Goal: Check status: Check status

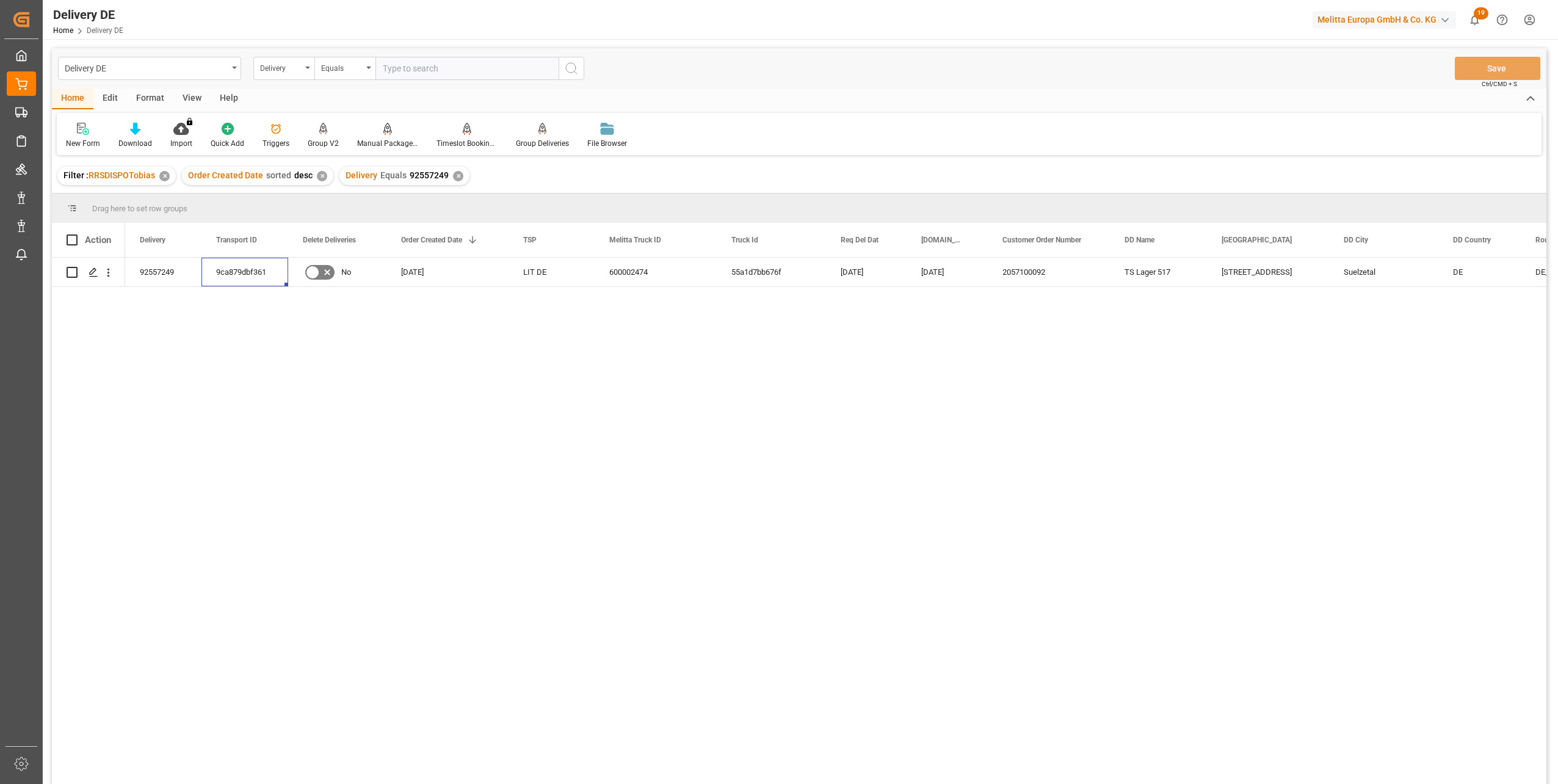
click at [457, 69] on input "text" at bounding box center [467, 68] width 183 height 23
paste input "92557363"
type input "92557363"
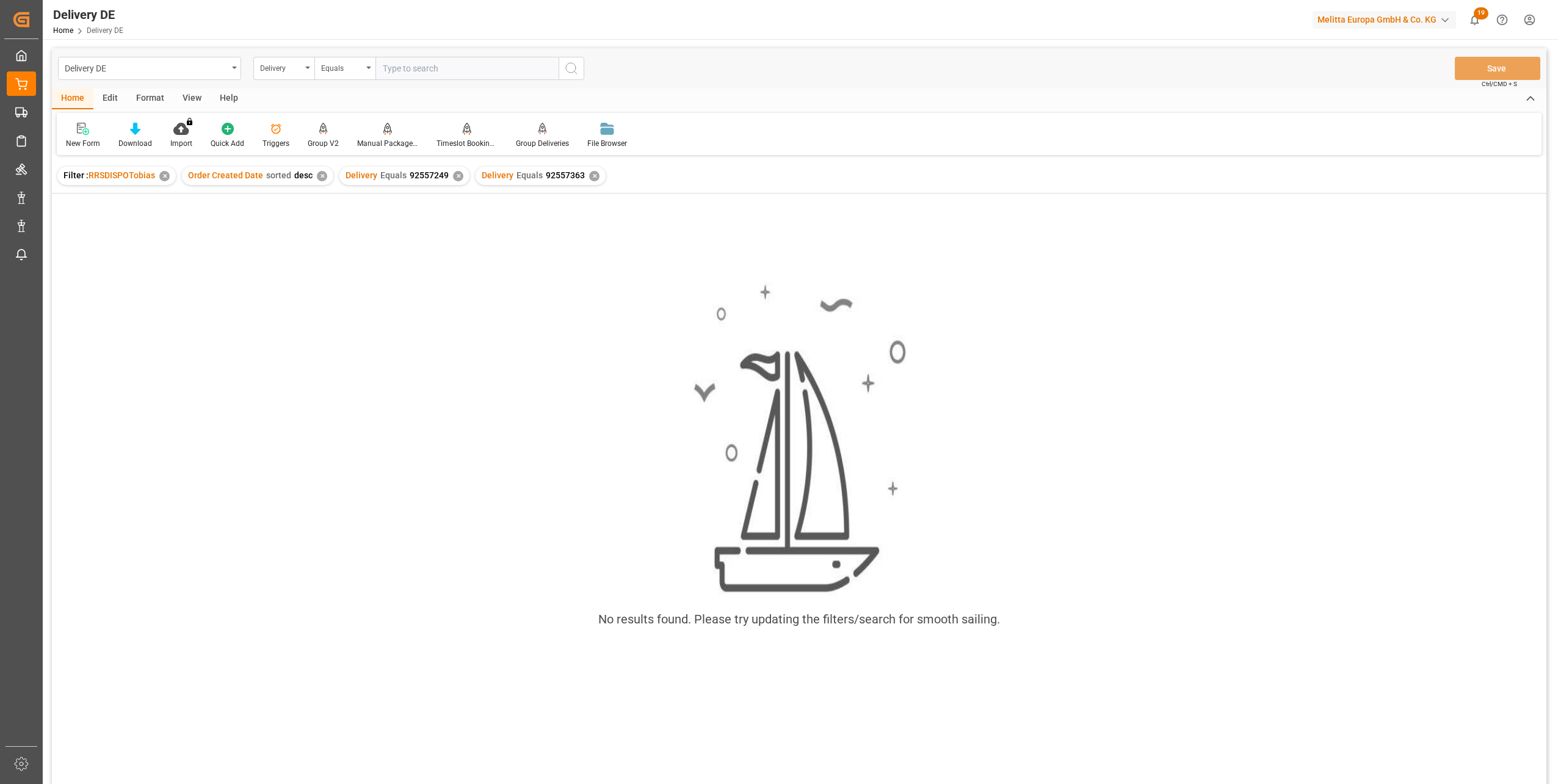
click at [453, 175] on div "✕" at bounding box center [458, 176] width 10 height 10
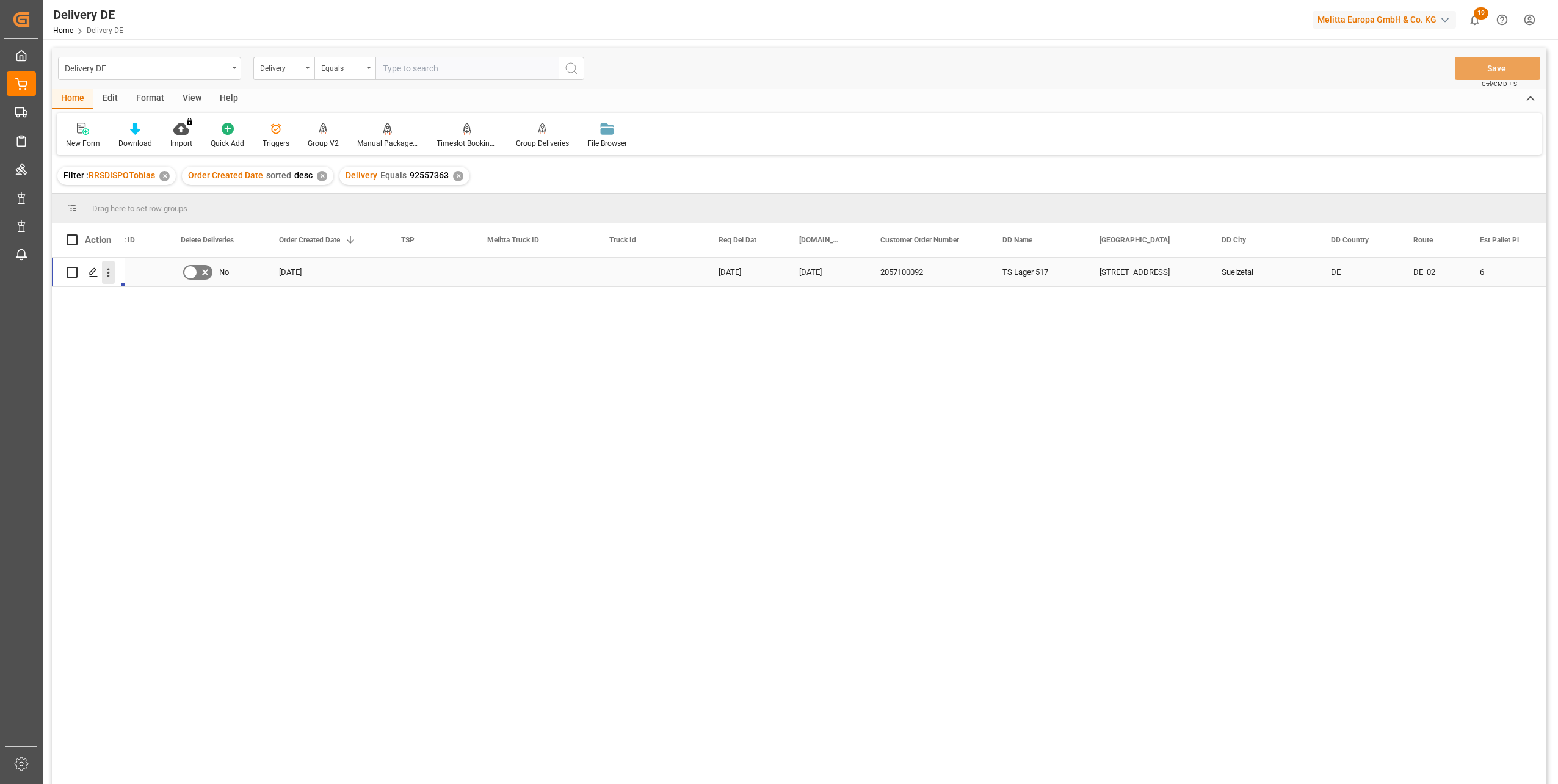
click at [109, 272] on icon "open menu" at bounding box center [108, 272] width 13 height 13
click at [170, 294] on span "Open in new tab" at bounding box center [188, 299] width 111 height 13
click at [74, 272] on input "Press Space to toggle row selection (unchecked)" at bounding box center [72, 272] width 11 height 11
checkbox input "true"
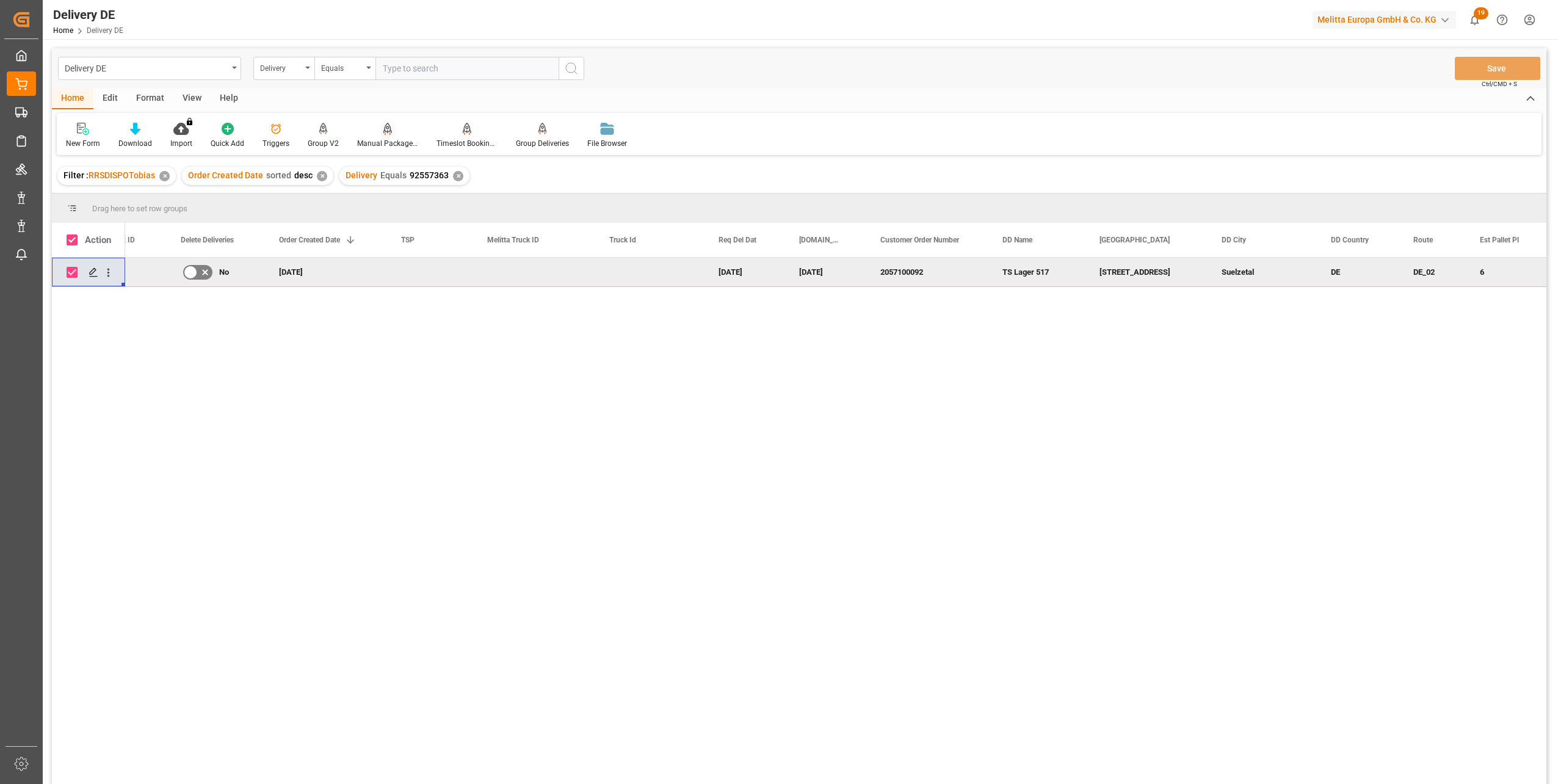
click at [384, 137] on div "Manual Package TypeDetermination" at bounding box center [387, 135] width 79 height 27
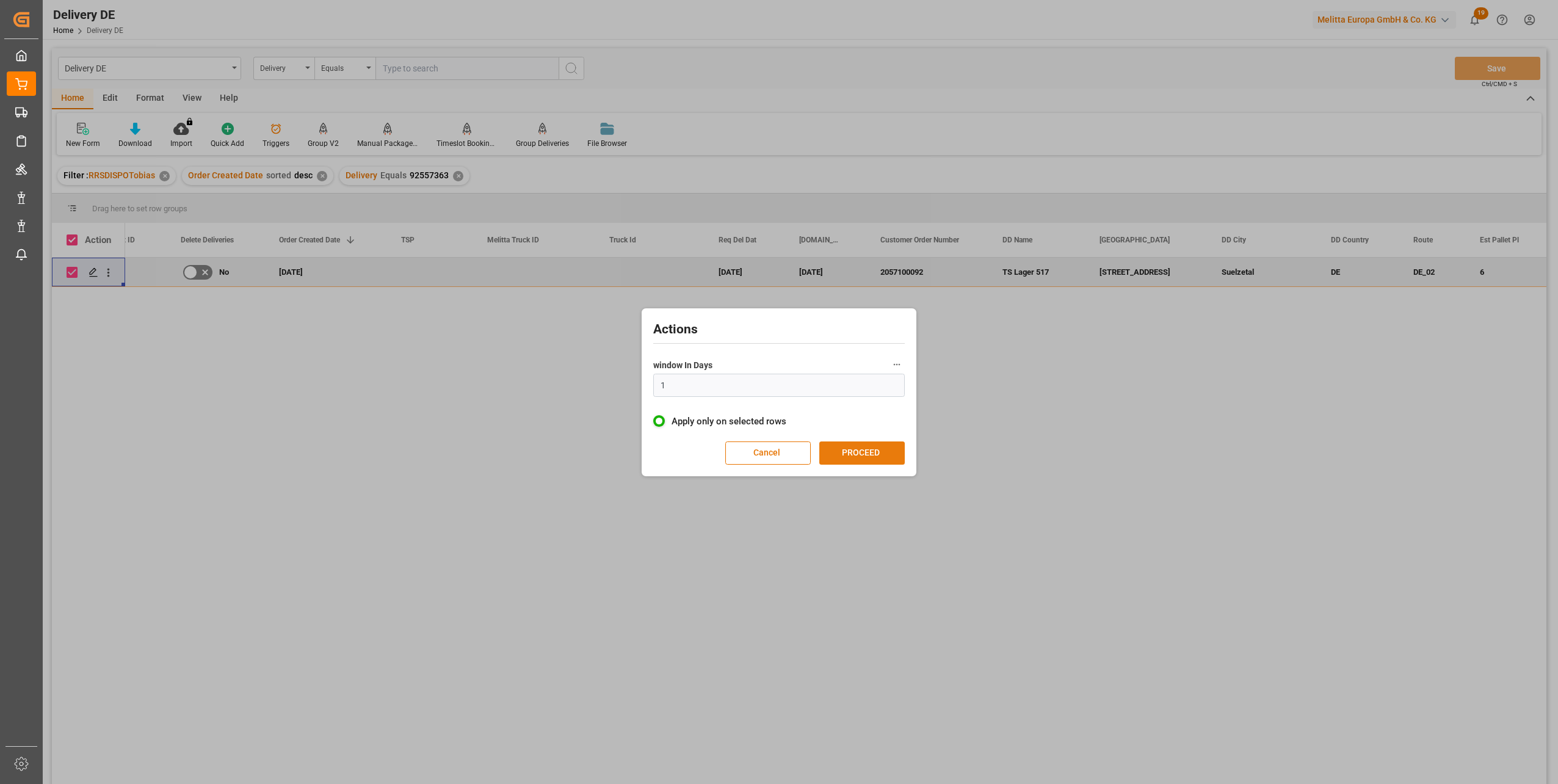
click at [873, 450] on button "PROCEED" at bounding box center [862, 453] width 86 height 23
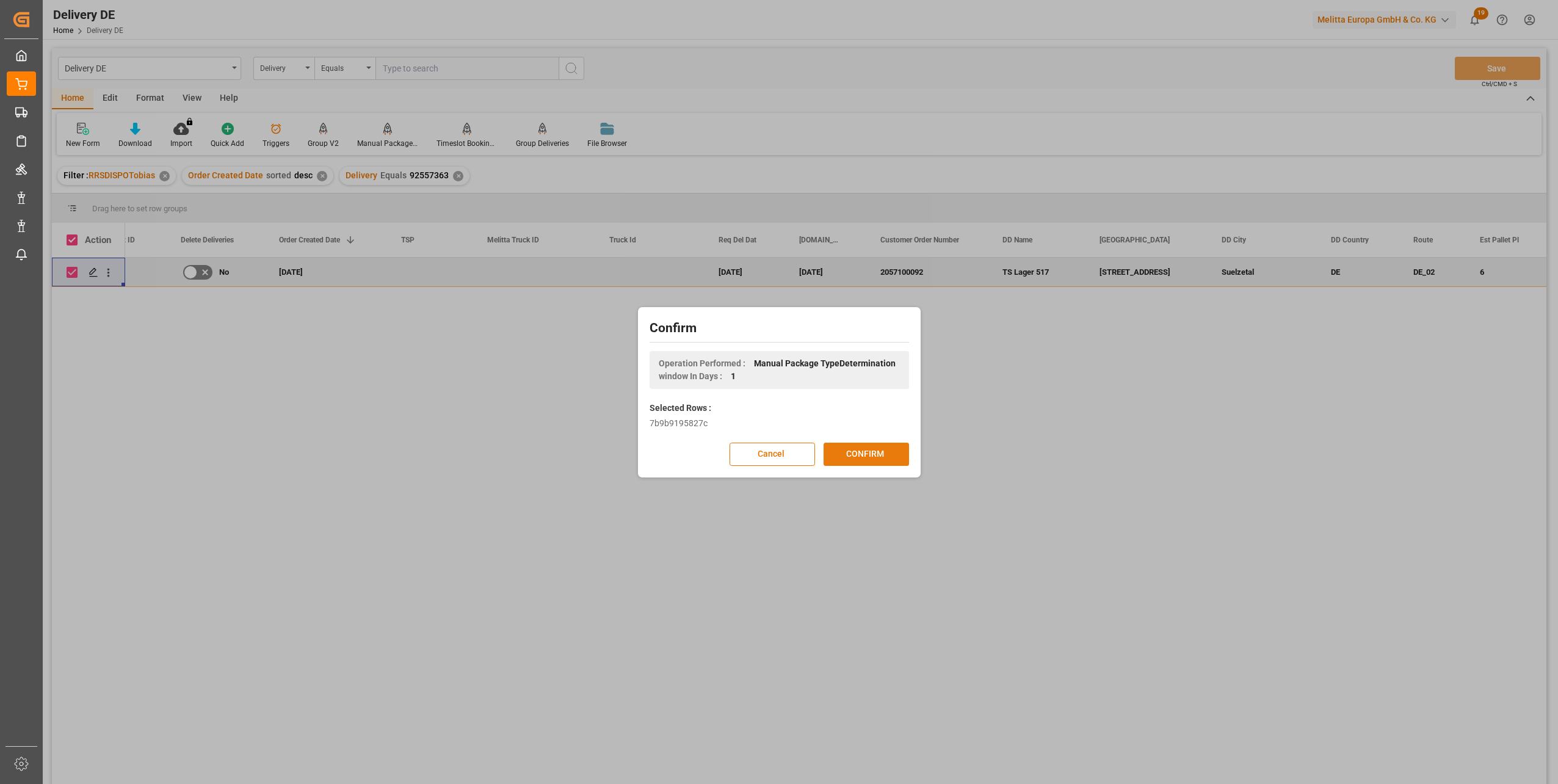
click at [874, 454] on button "CONFIRM" at bounding box center [866, 454] width 86 height 23
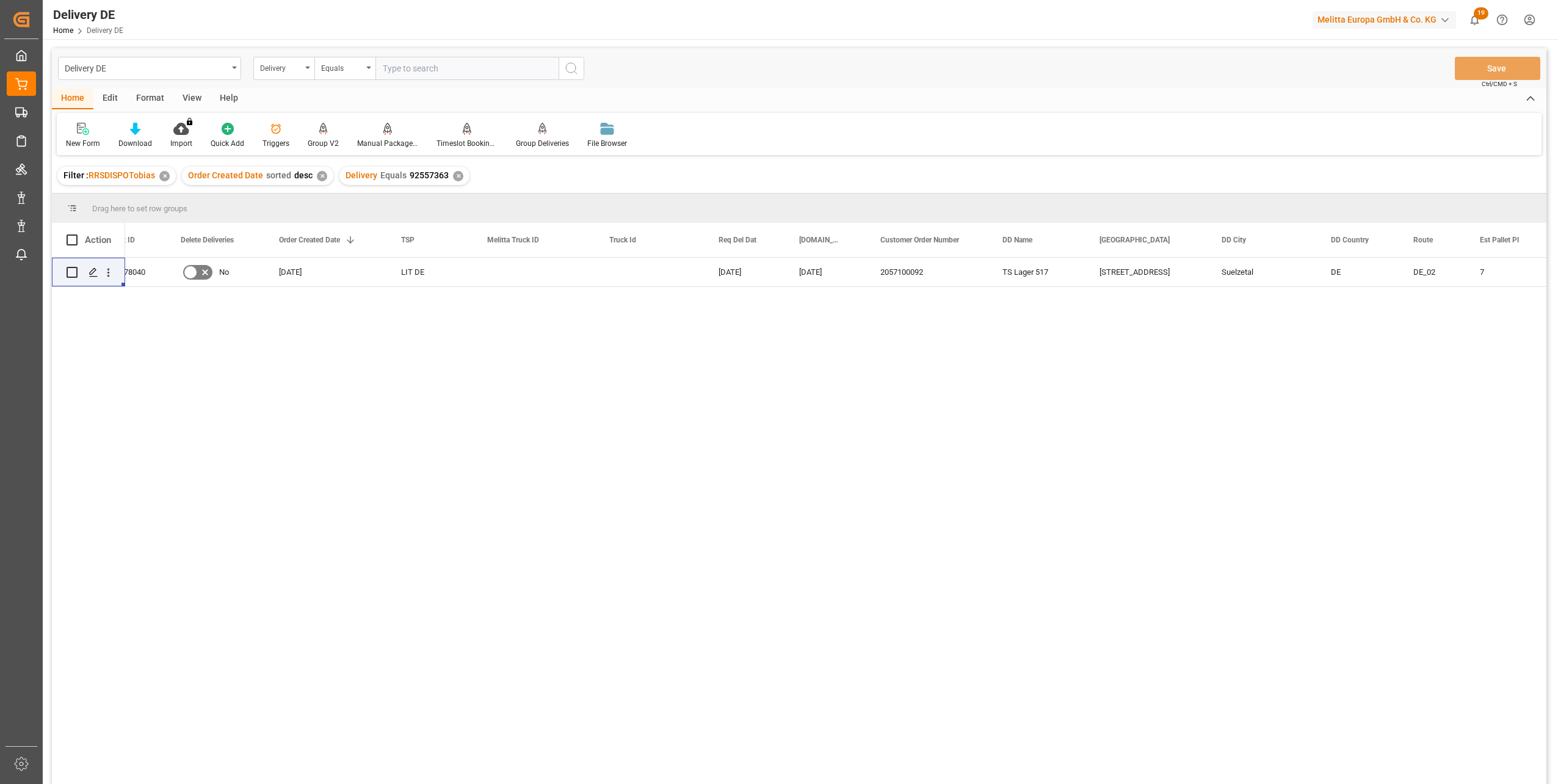
click at [114, 376] on div "92557363 05e373678040 No 11.09.2025 LIT DE 16.09.2025 12.09.2025 2057100092 TS …" at bounding box center [799, 522] width 1495 height 530
click at [1071, 412] on div "No 11.09.2025 LIT DE 16.09.2025 12.09.2025 2057100092 TS Lager 517 Bielefelder …" at bounding box center [836, 525] width 1421 height 534
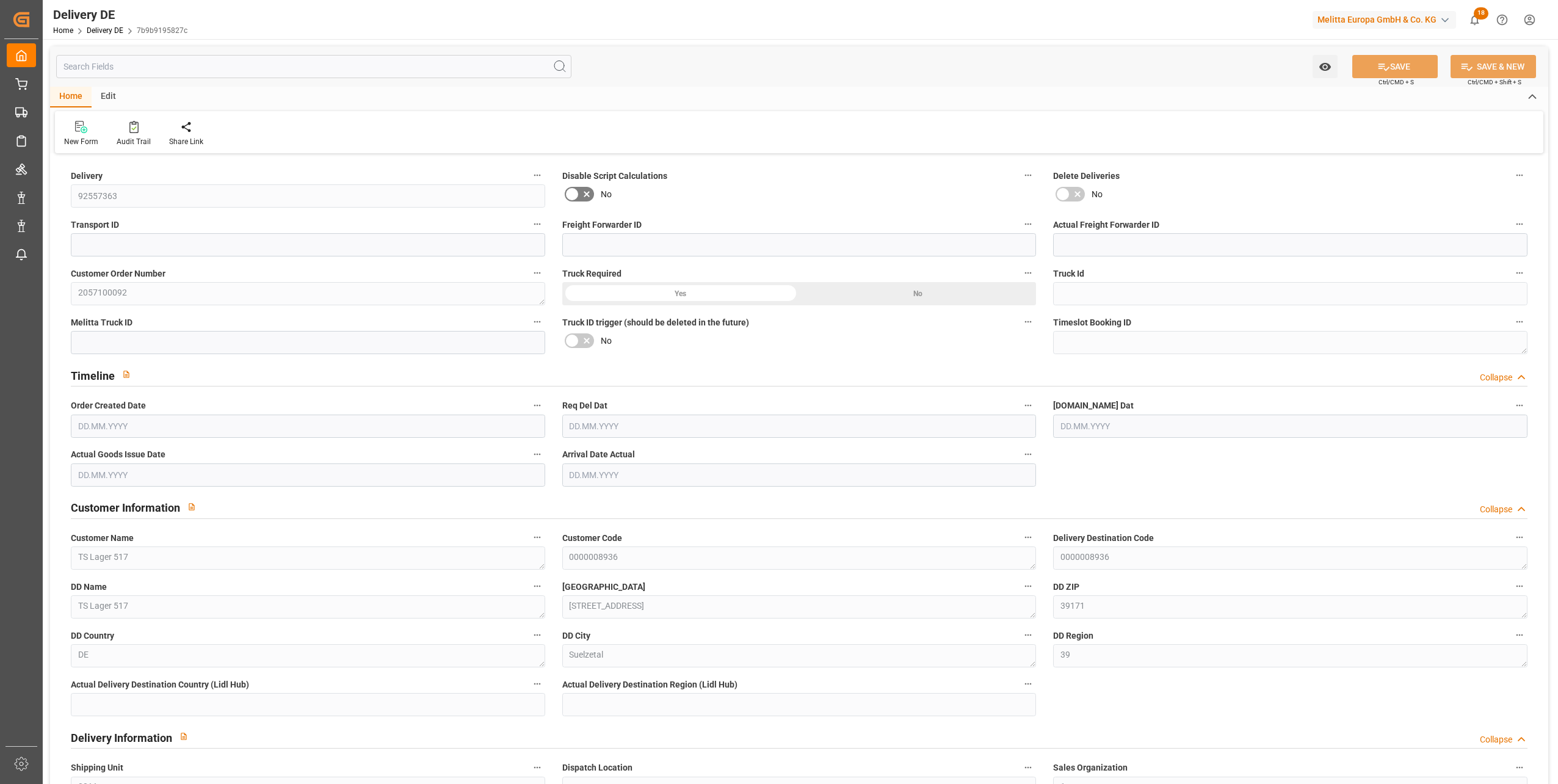
type input "0"
type input "6"
type input "1616.256"
type input "2140"
type input "7629.12"
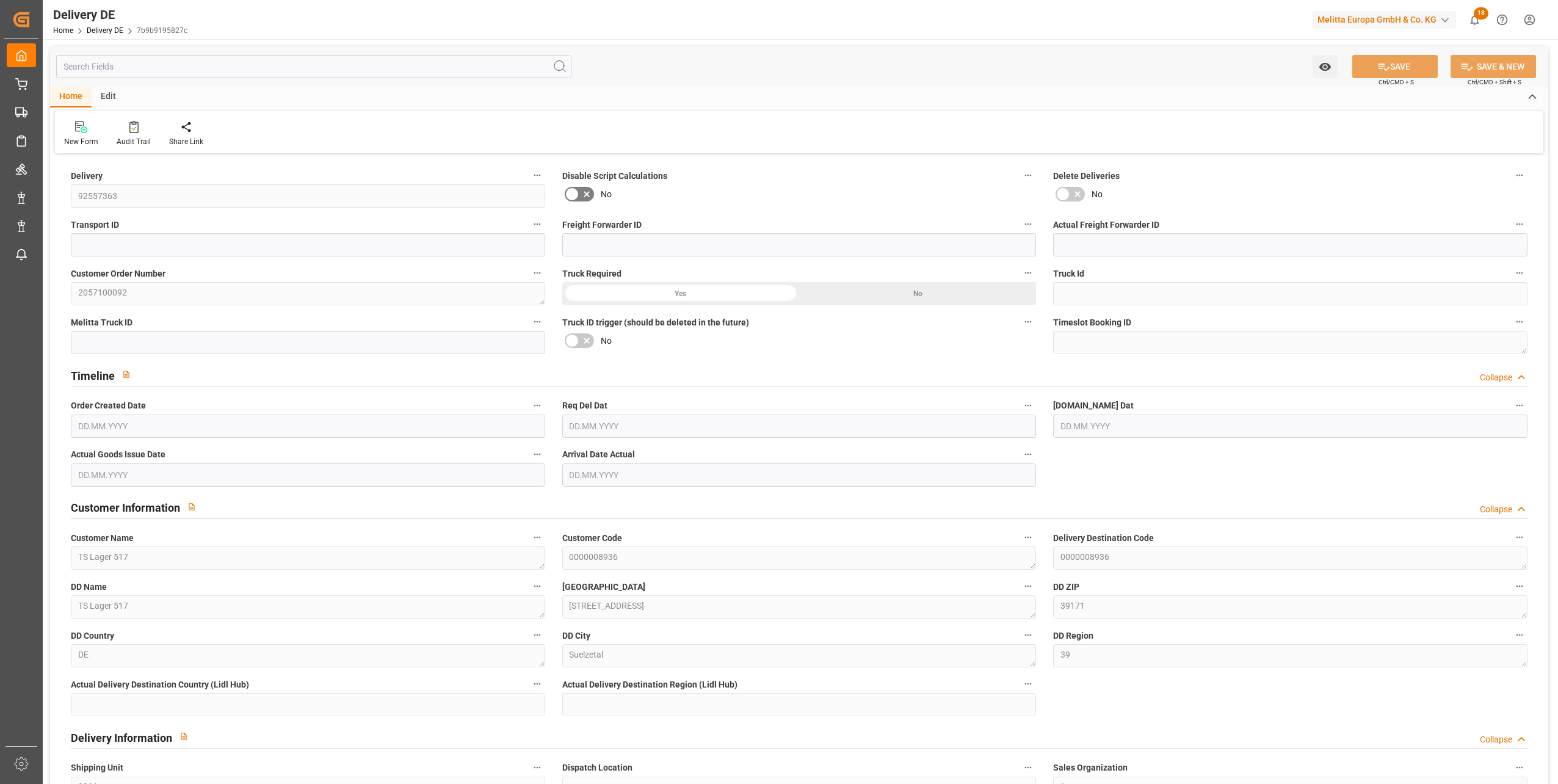
type input "[DATE]"
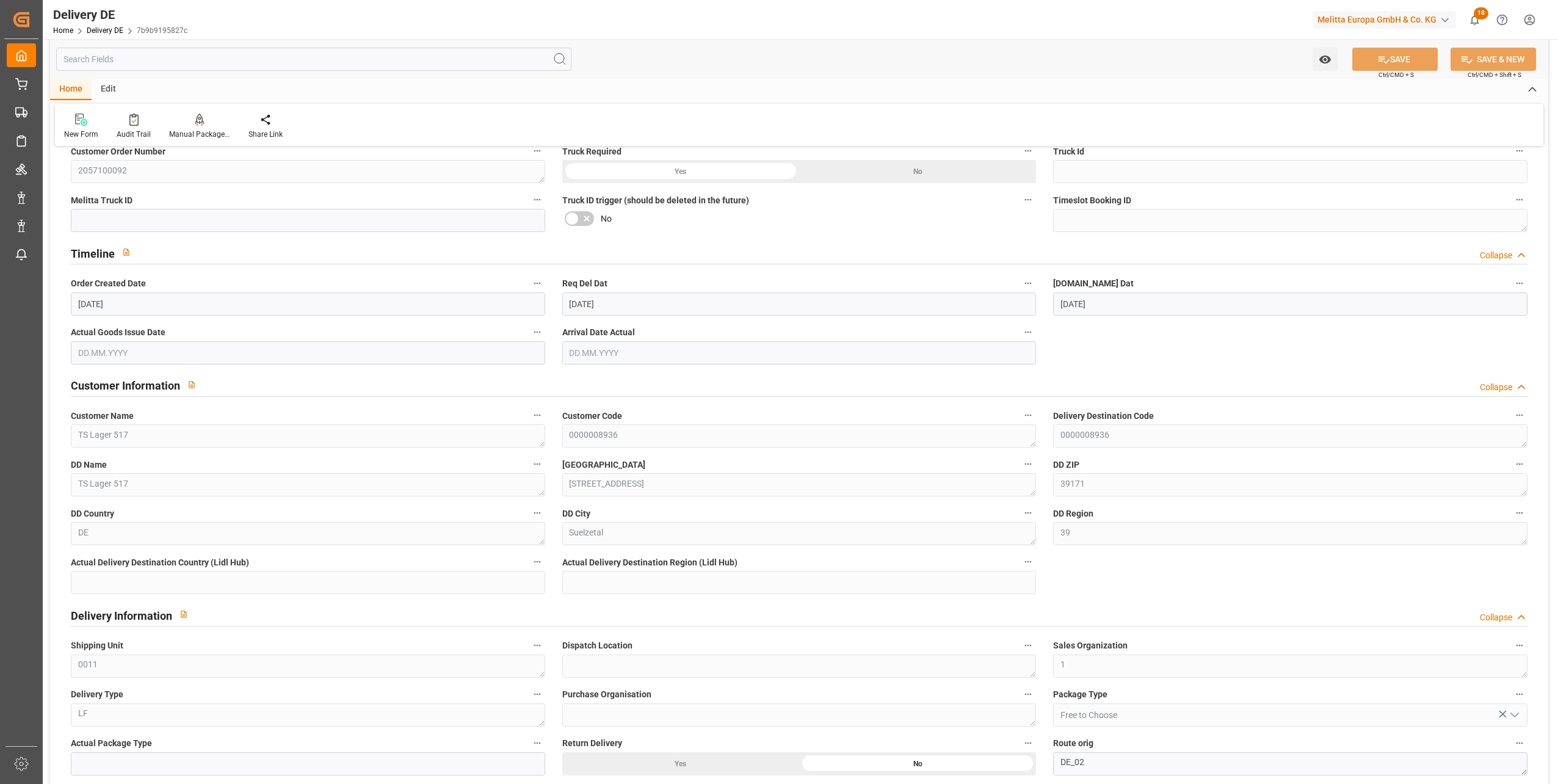
scroll to position [366, 0]
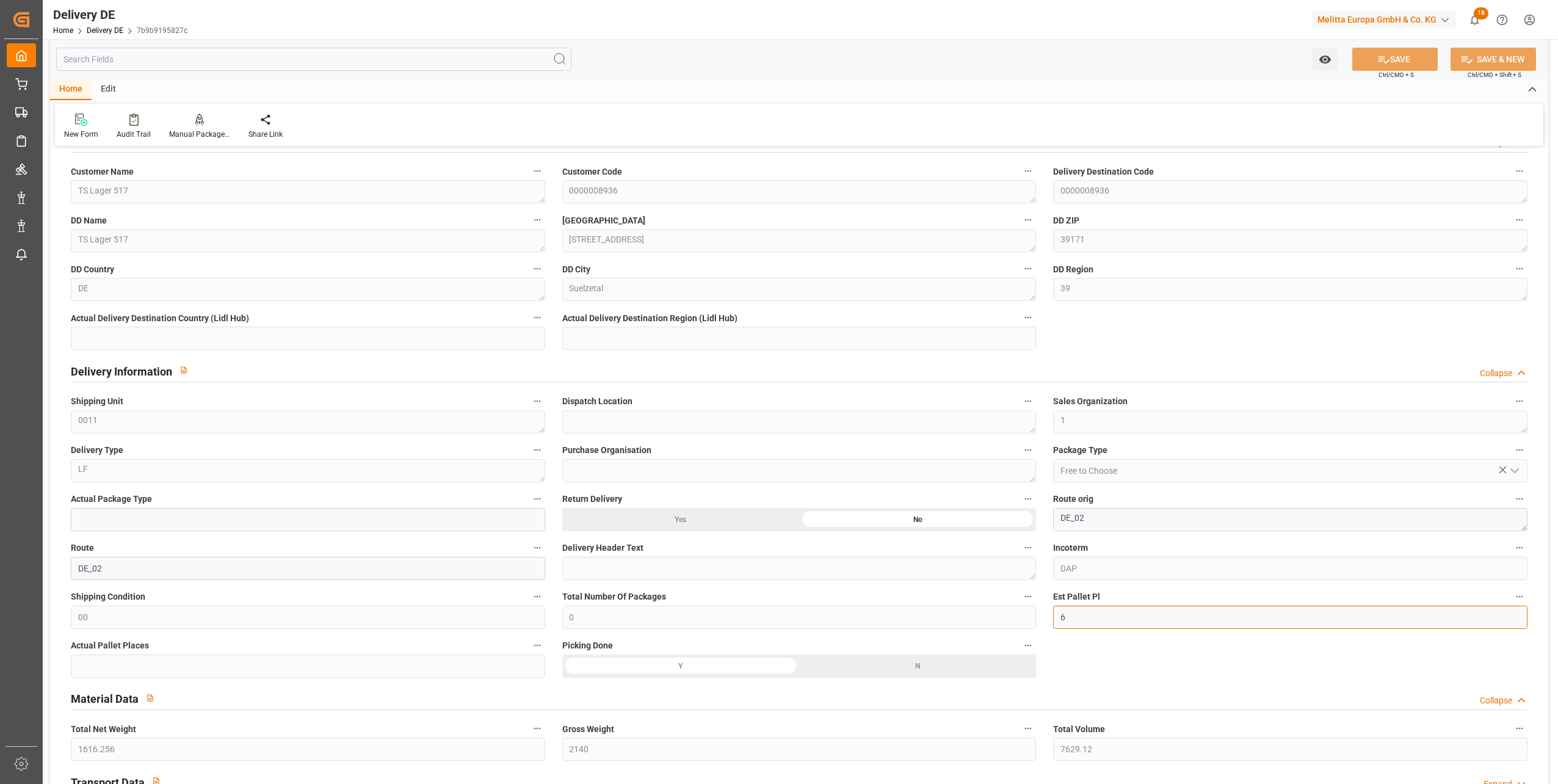
drag, startPoint x: 1078, startPoint y: 621, endPoint x: 1063, endPoint y: 619, distance: 15.1
click at [1059, 619] on input "6" at bounding box center [1290, 617] width 475 height 23
type input "7"
click at [1400, 61] on button "SAVE" at bounding box center [1395, 60] width 86 height 23
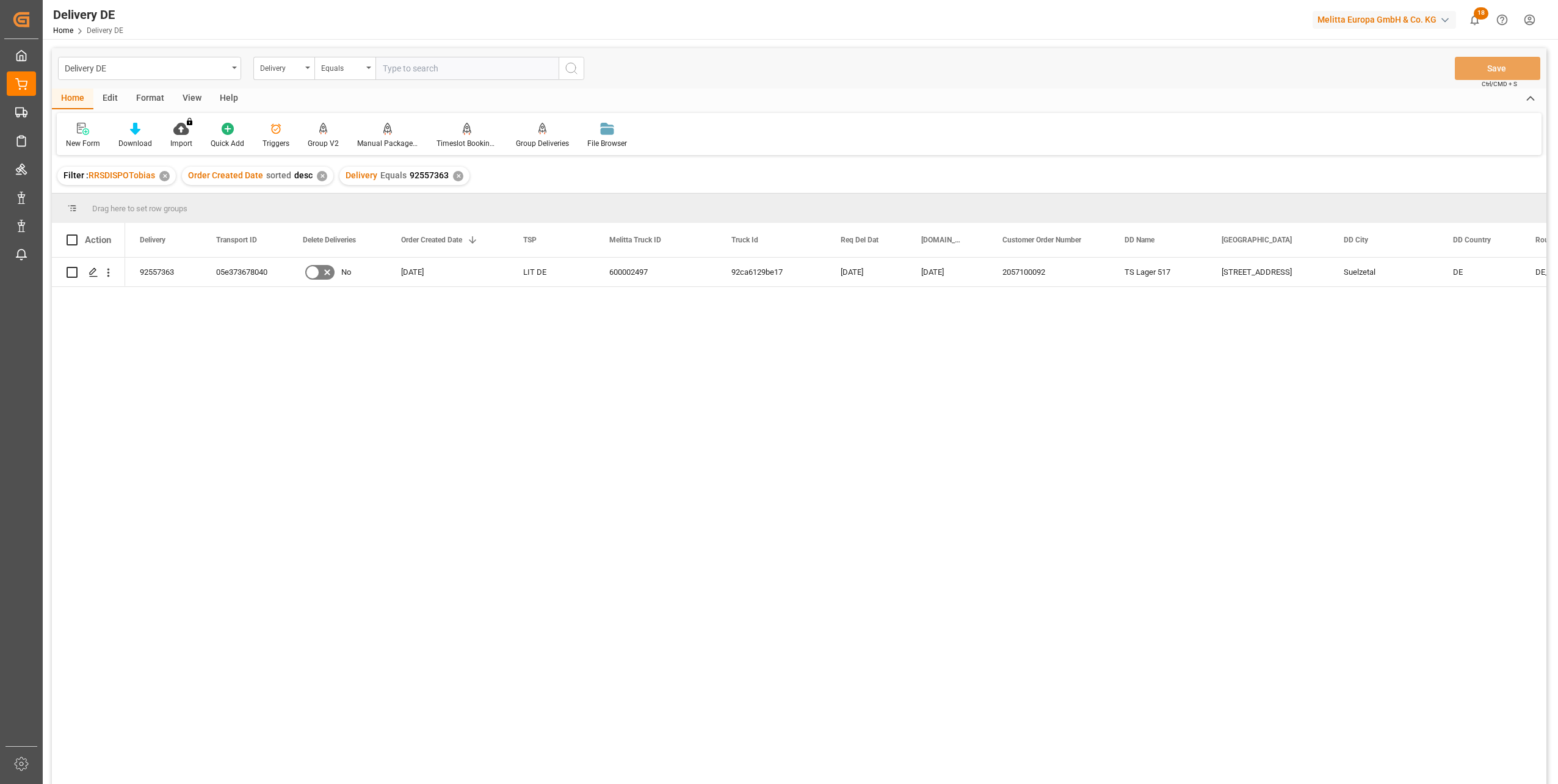
click at [854, 657] on div "92557363 05e373678040 No [DATE] LIT DE 600002497 92ca6129be17 [DATE] [DATE] 205…" at bounding box center [836, 525] width 1421 height 534
click at [453, 172] on div "✕" at bounding box center [458, 176] width 10 height 10
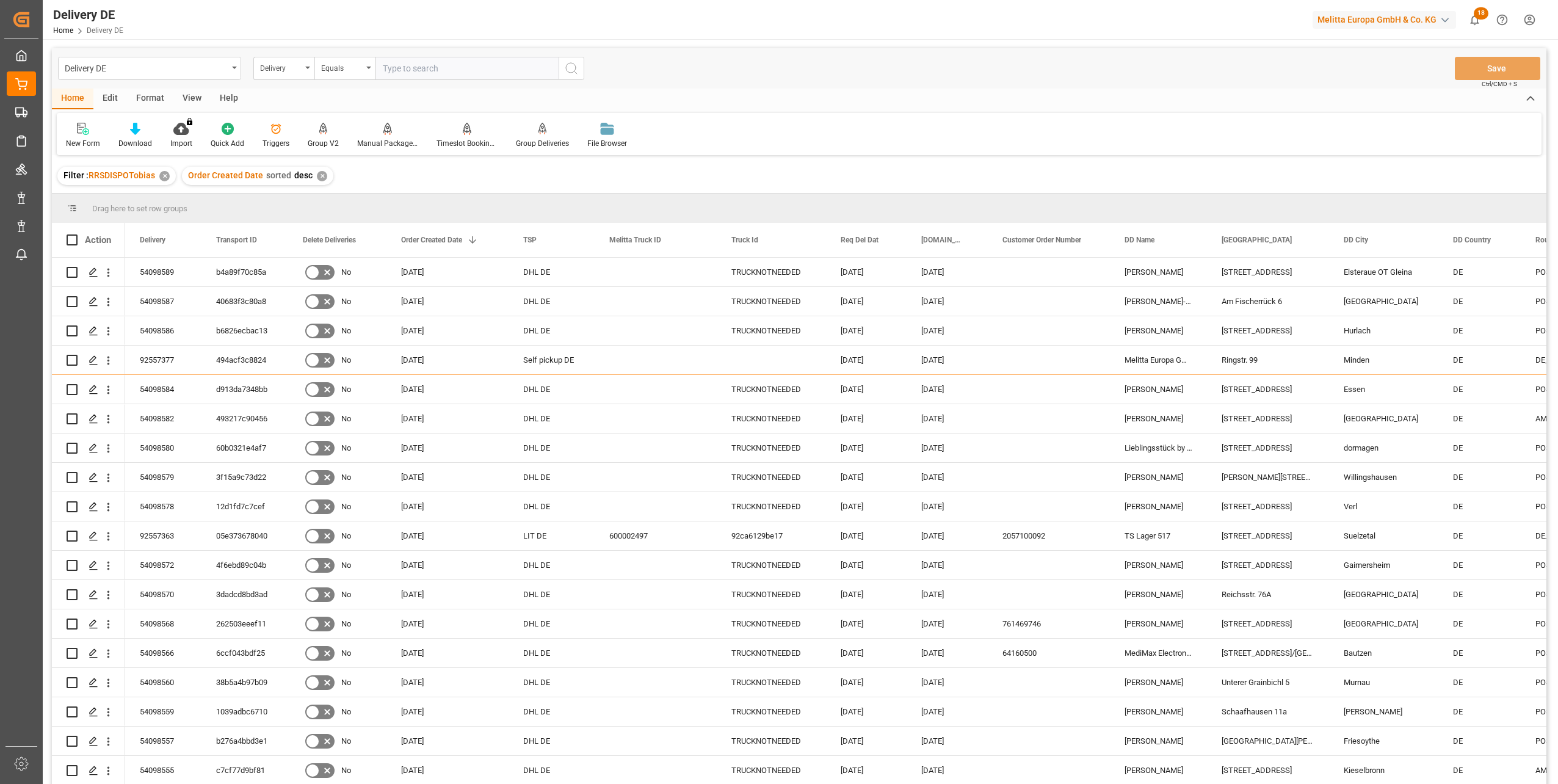
click at [403, 75] on input "text" at bounding box center [467, 68] width 183 height 23
paste input "92554632"
type input "92554632"
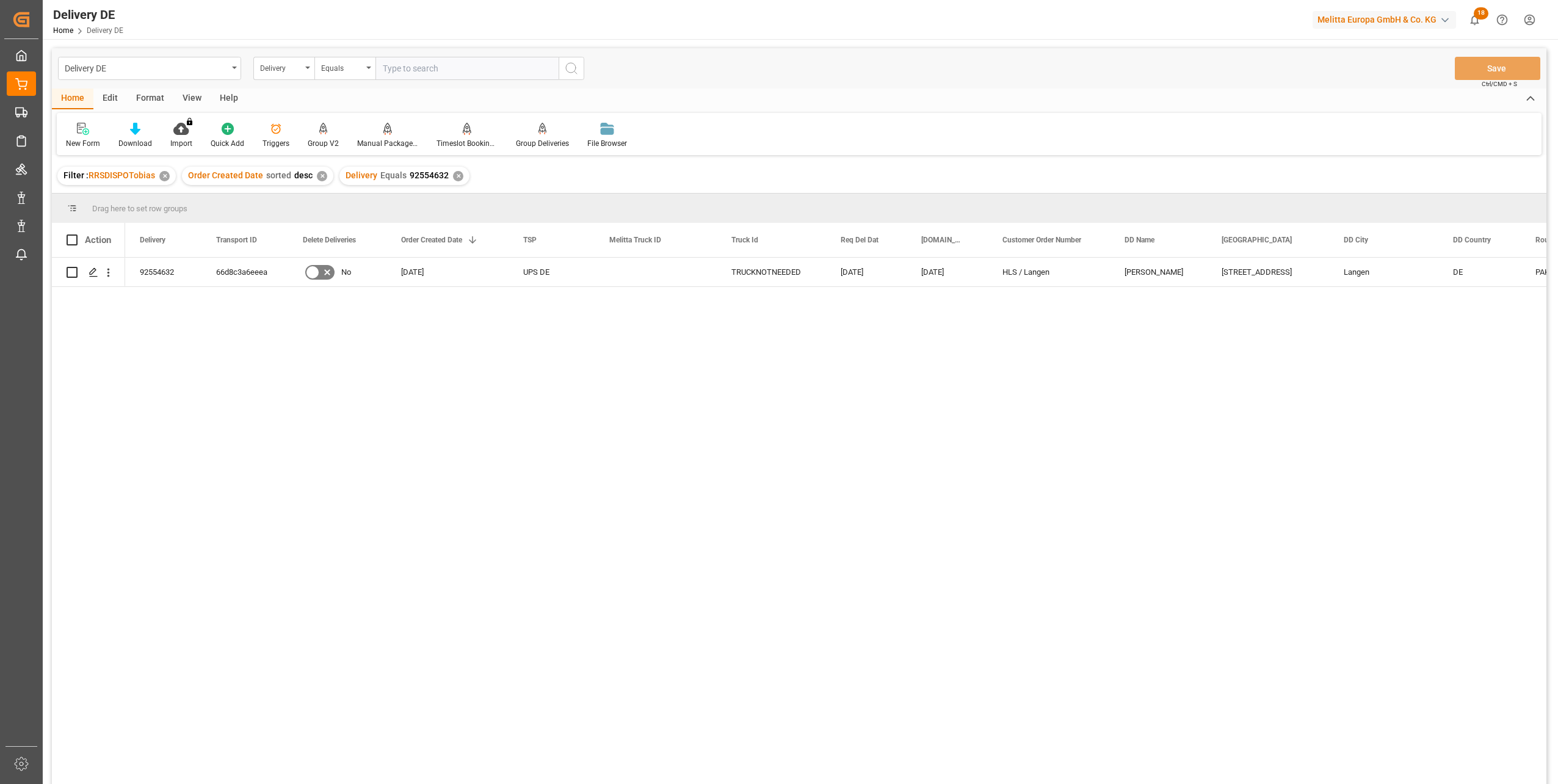
click at [399, 62] on input "text" at bounding box center [467, 68] width 183 height 23
paste input "92555439"
type input "92555439"
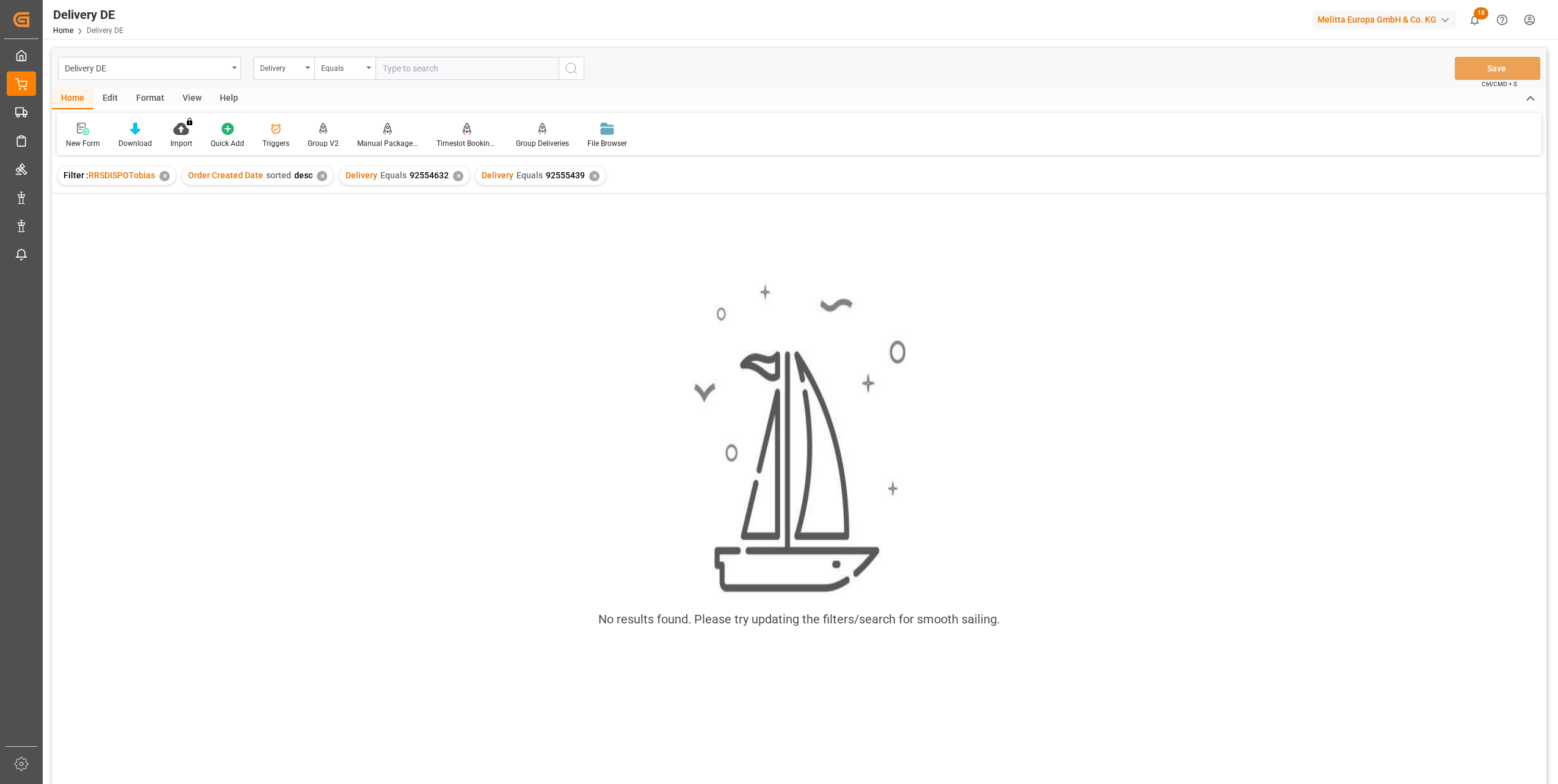
click at [453, 177] on div "✕" at bounding box center [458, 176] width 10 height 10
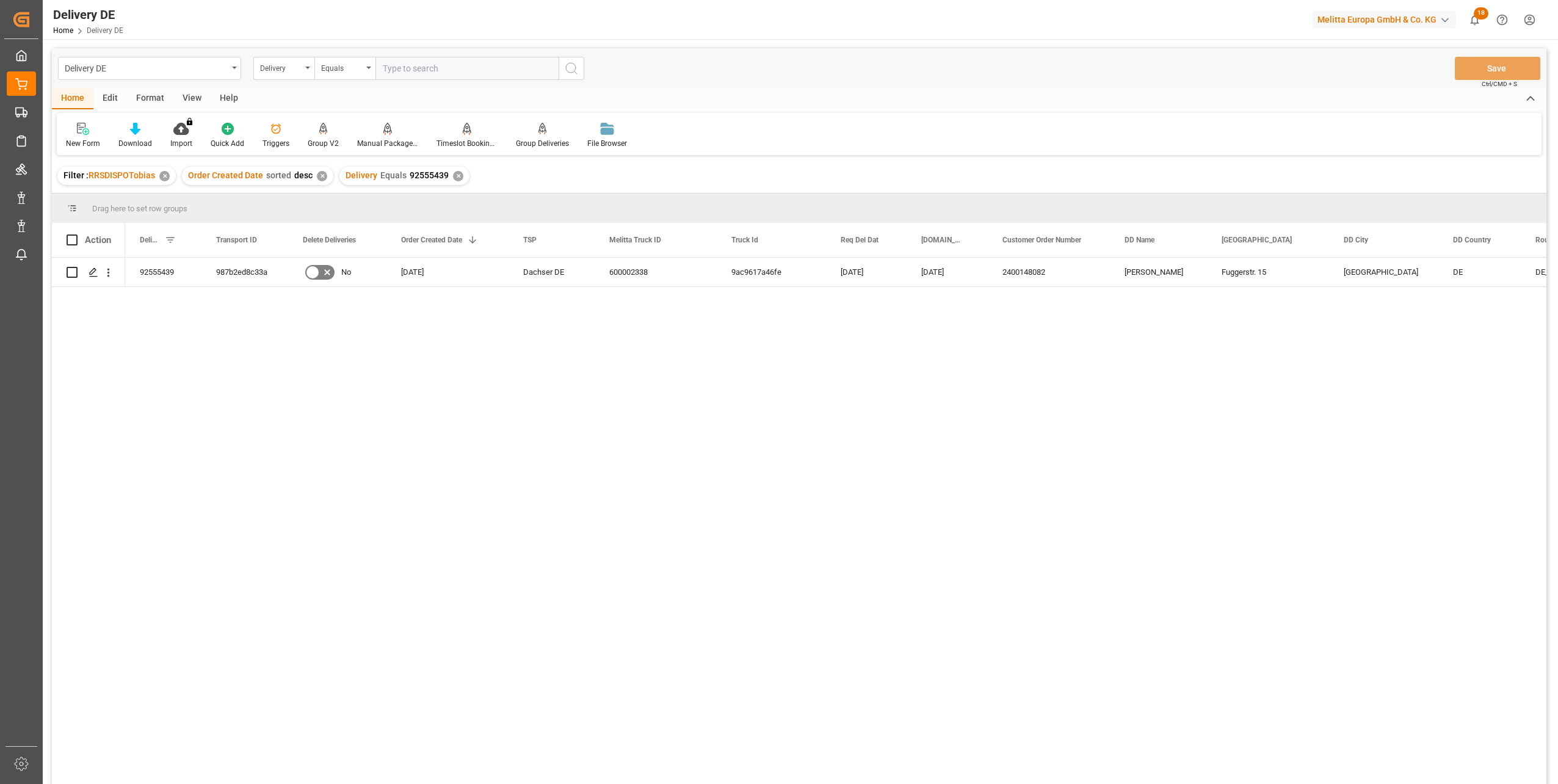
click at [429, 69] on input "text" at bounding box center [467, 68] width 183 height 23
paste input "92555048"
type input "92555048"
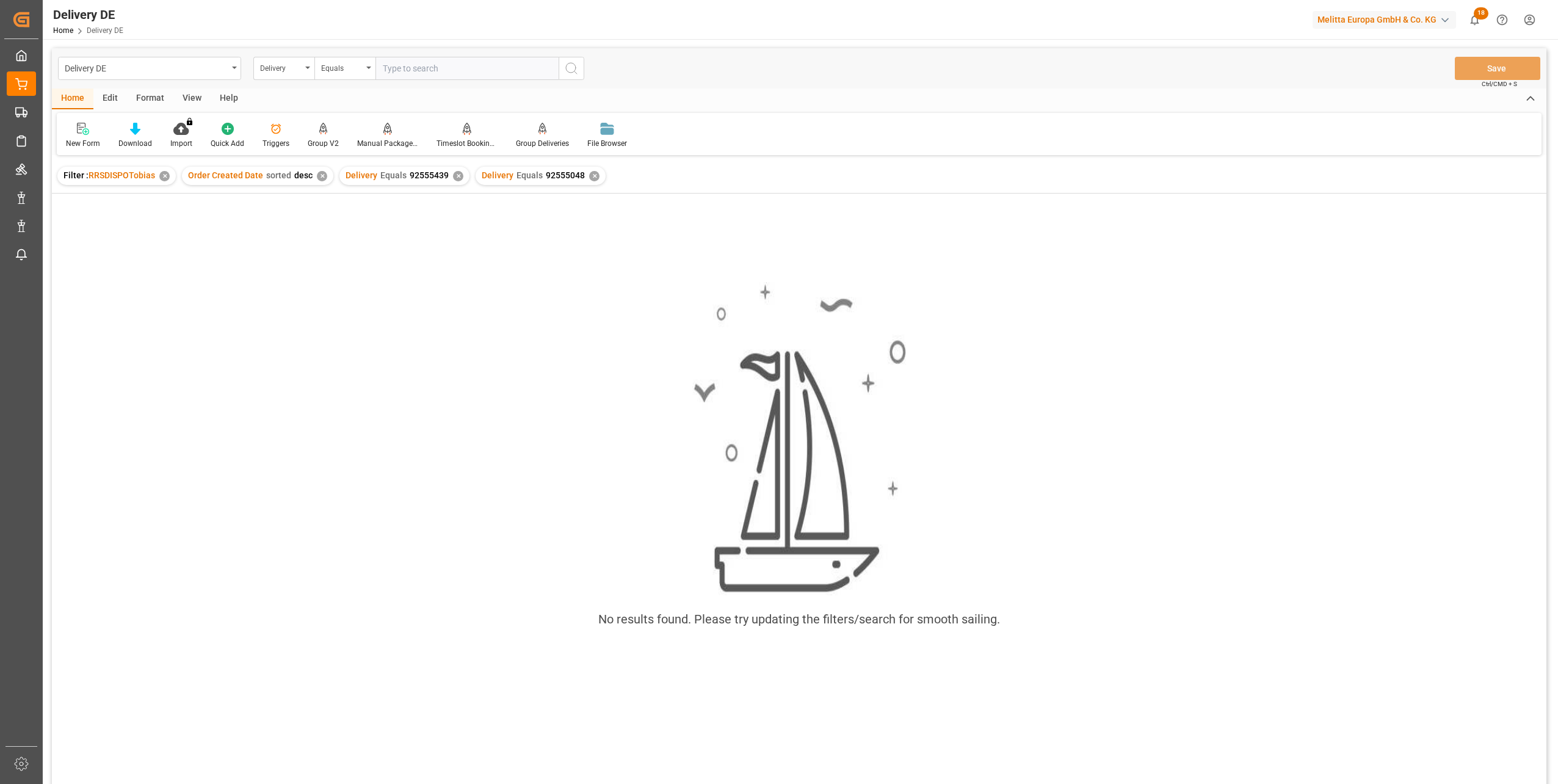
click at [456, 174] on div "✕" at bounding box center [458, 176] width 10 height 10
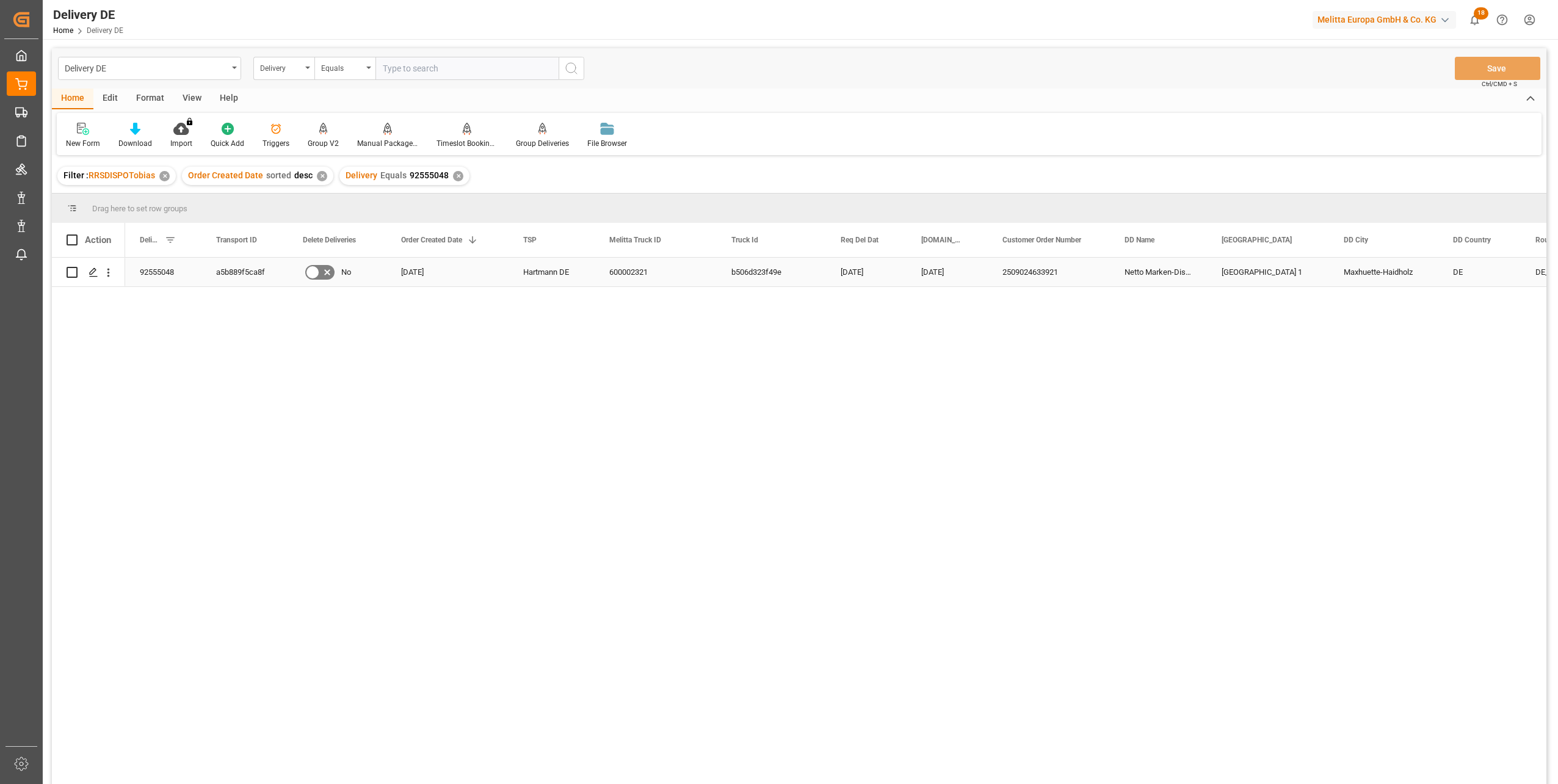
click at [223, 272] on div "a5b889f5ca8f" at bounding box center [244, 272] width 86 height 28
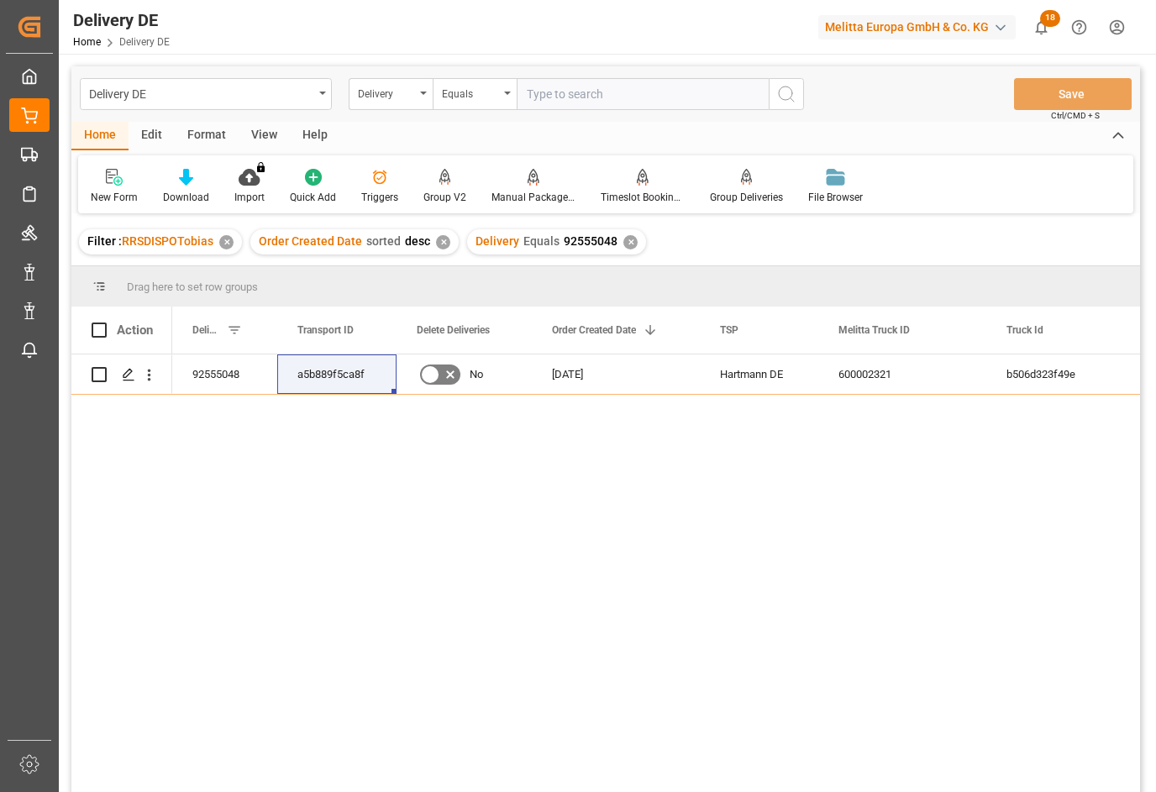
click at [755, 547] on div "92555048 a5b889f5ca8f No [DATE] [PERSON_NAME] DE 600002321 b506d323f49e [DATE] …" at bounding box center [656, 579] width 968 height 449
click at [596, 101] on input "text" at bounding box center [643, 94] width 252 height 32
paste input "92556942"
type input "92556942"
click at [786, 90] on icon "search button" at bounding box center [786, 94] width 20 height 20
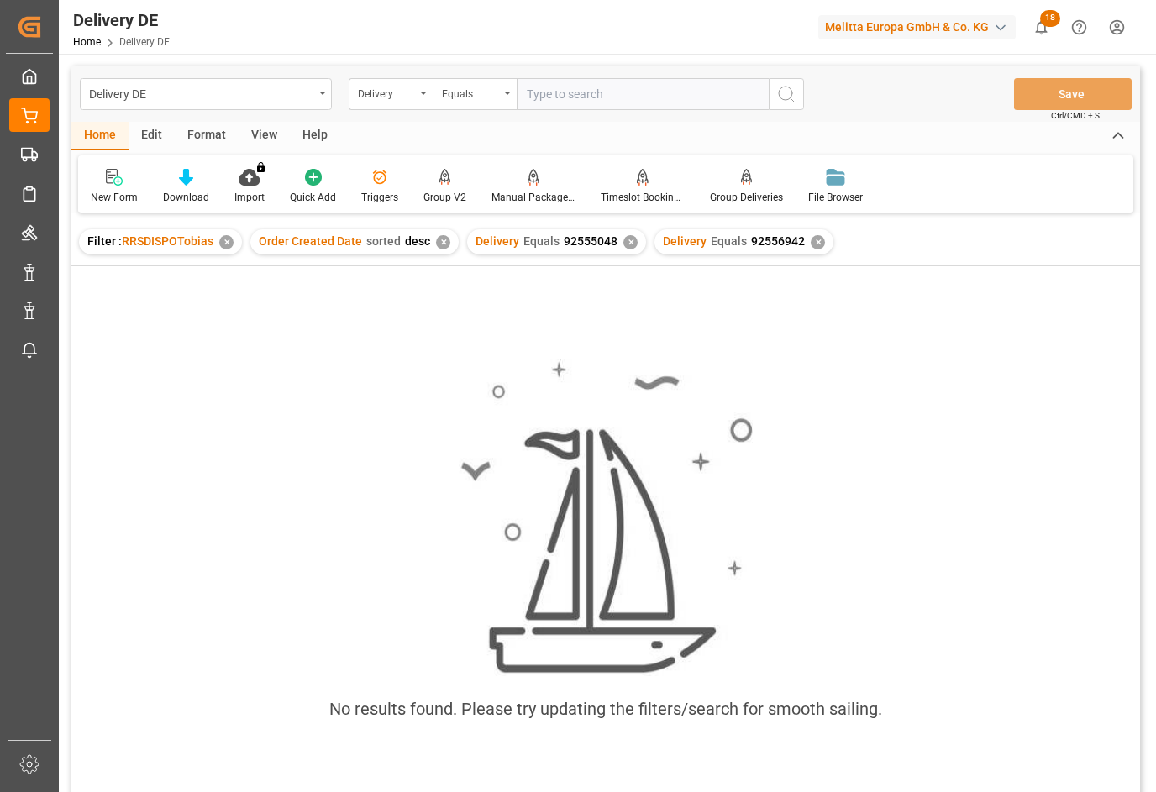
click at [624, 244] on div "✕" at bounding box center [630, 242] width 14 height 14
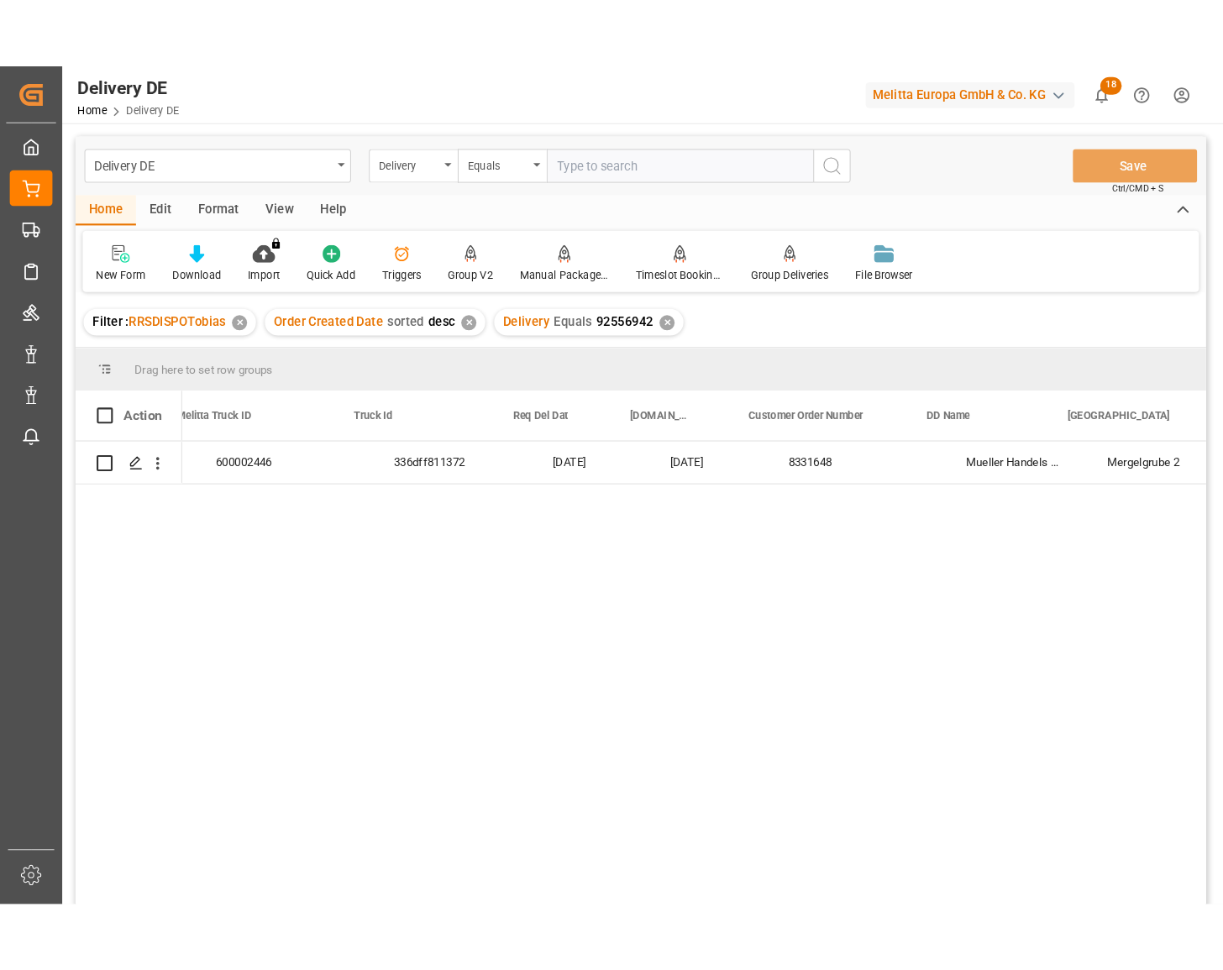
scroll to position [0, 672]
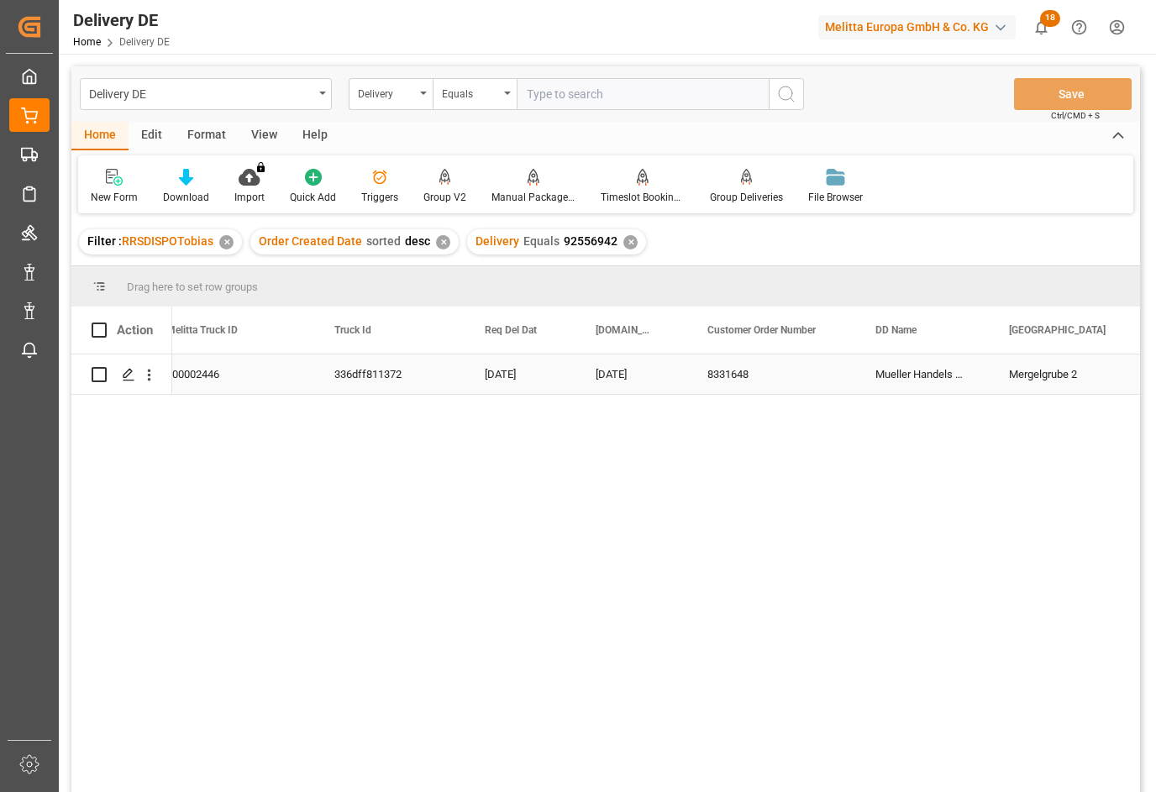
click at [1035, 370] on div "Mergelgrube 2" at bounding box center [1073, 374] width 168 height 39
click at [372, 85] on div "Delivery" at bounding box center [386, 91] width 57 height 19
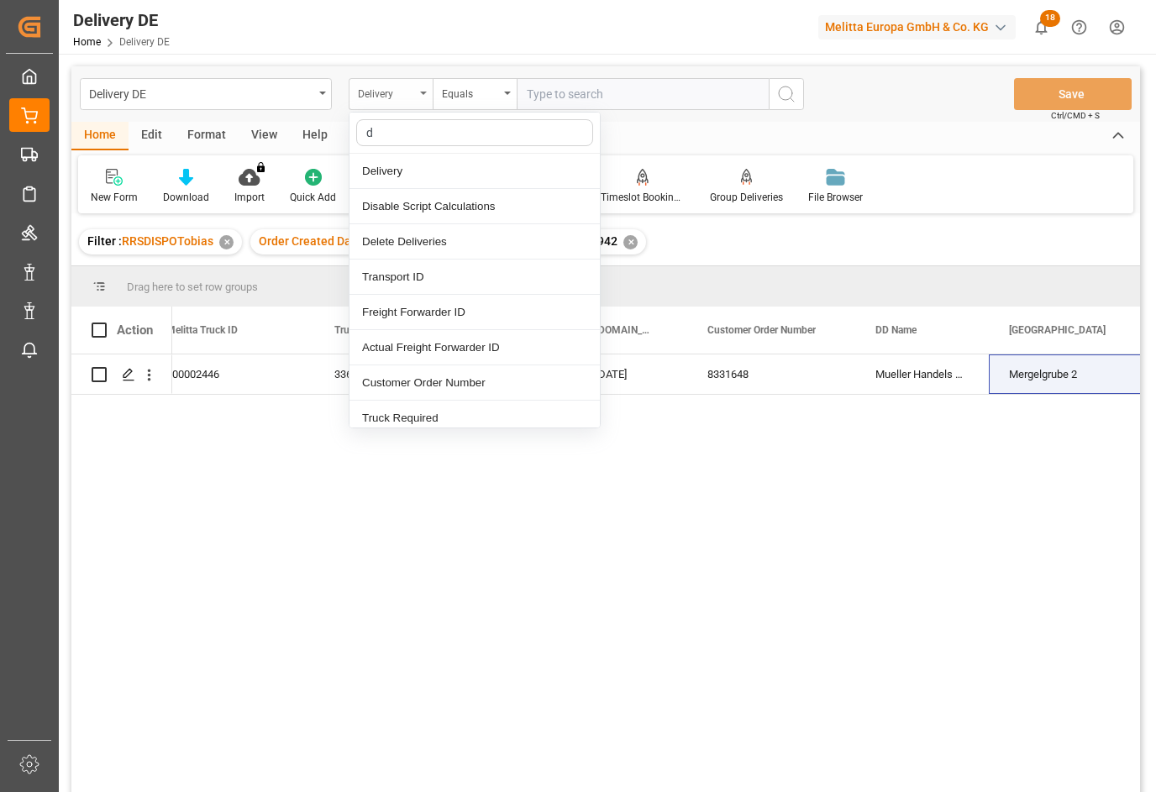
type input "dd"
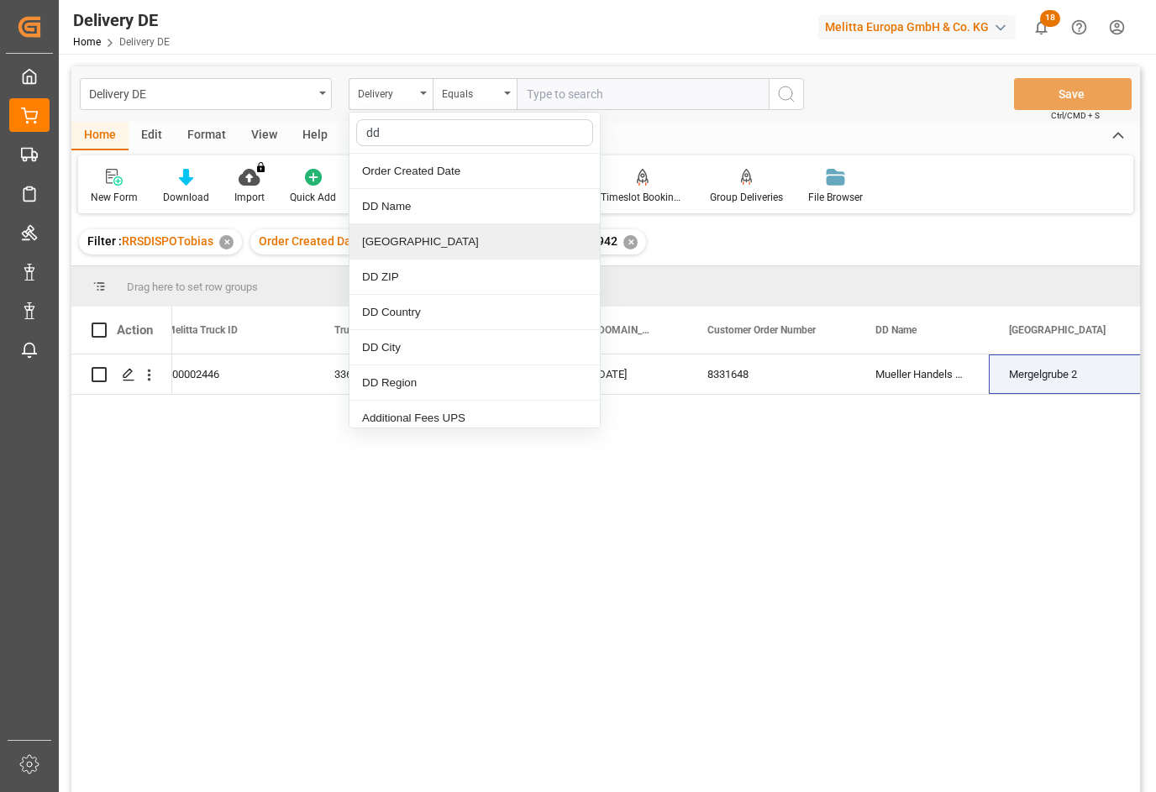
click at [386, 251] on div "[GEOGRAPHIC_DATA]" at bounding box center [474, 241] width 250 height 35
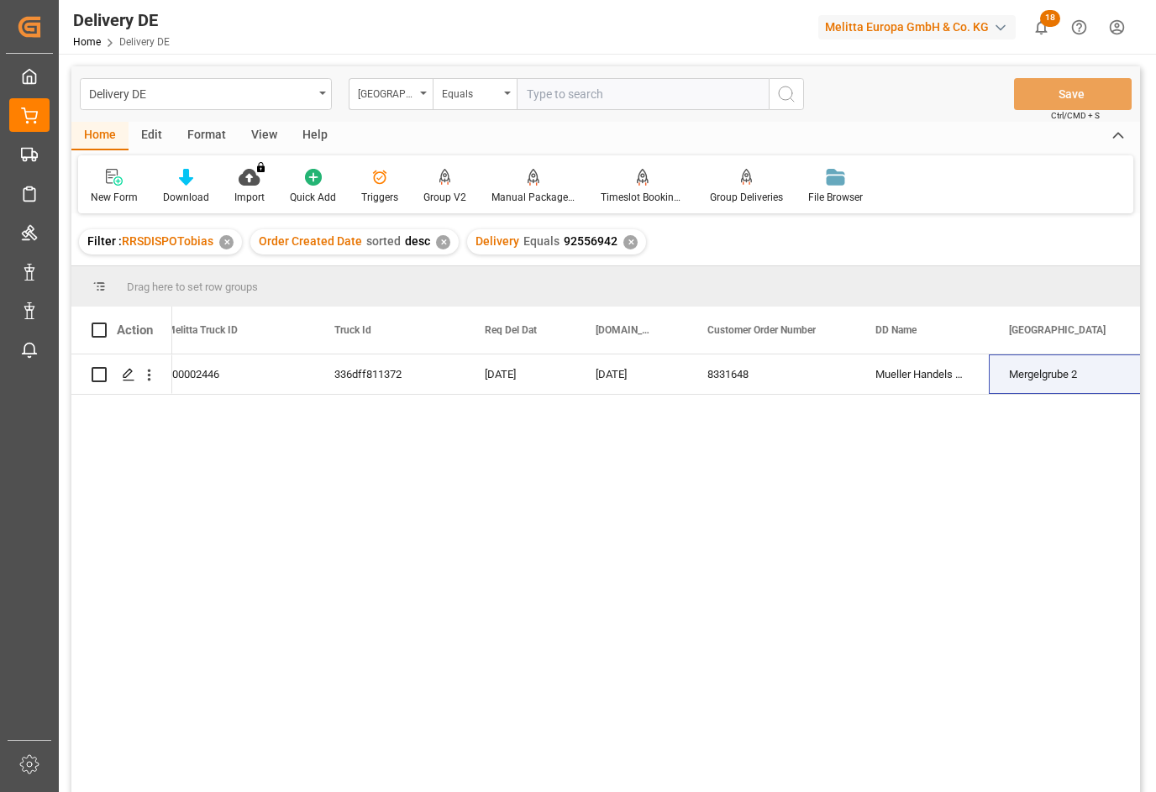
click at [552, 103] on input "text" at bounding box center [643, 94] width 252 height 32
paste input "Mergelgrube 2"
type input "Mergelgrube 2"
click at [624, 242] on div "✕" at bounding box center [630, 242] width 14 height 14
